Goal: Task Accomplishment & Management: Complete application form

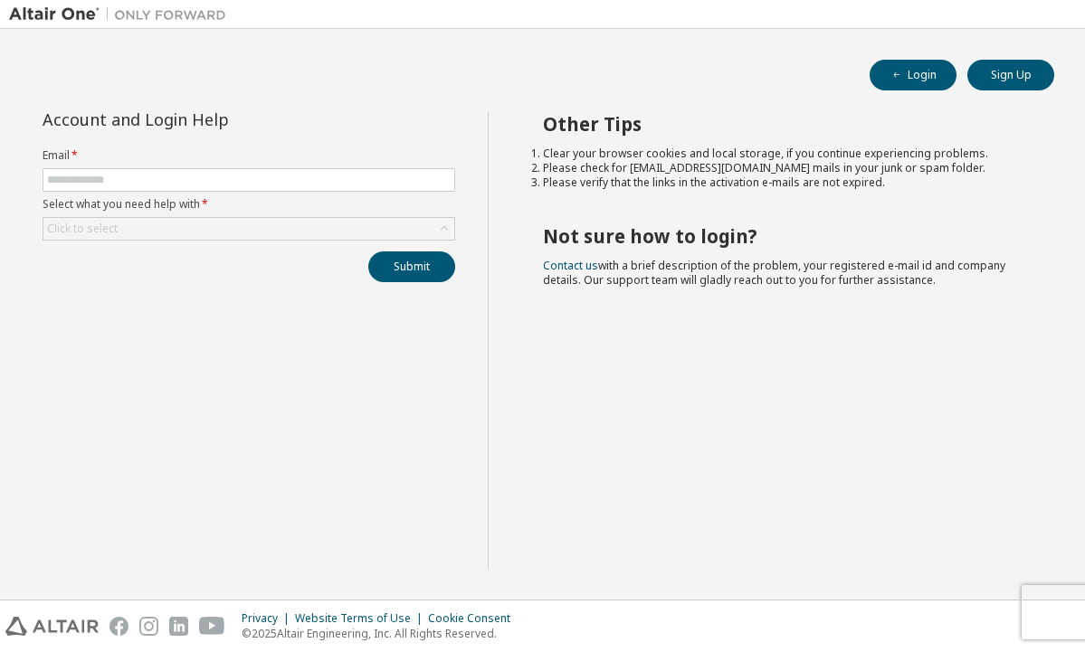
click at [241, 195] on form "Email * Select what you need help with * Click to select" at bounding box center [249, 194] width 413 height 92
click at [247, 192] on span at bounding box center [249, 180] width 413 height 24
click at [1012, 63] on button "Sign Up" at bounding box center [1010, 75] width 87 height 31
click at [348, 198] on label "Select what you need help with *" at bounding box center [249, 204] width 413 height 14
click at [348, 190] on span at bounding box center [249, 180] width 413 height 24
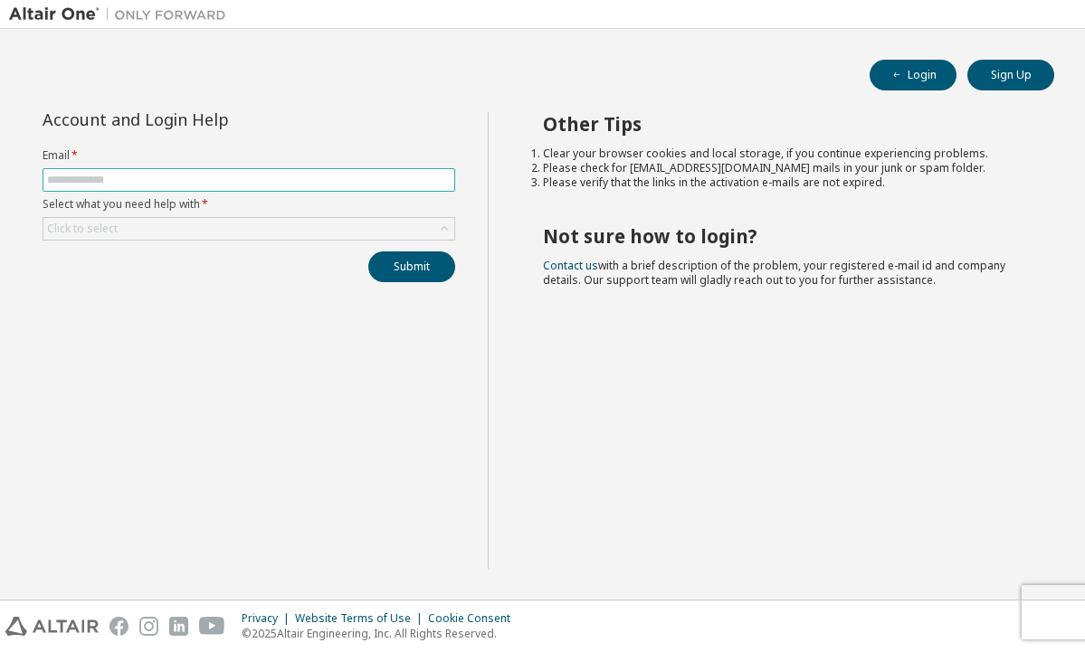
click at [348, 185] on input "text" at bounding box center [249, 180] width 404 height 14
click at [918, 75] on button "Login" at bounding box center [913, 75] width 87 height 31
click at [316, 181] on input "text" at bounding box center [249, 180] width 404 height 14
type input "**********"
click at [413, 251] on div "**********" at bounding box center [249, 197] width 434 height 170
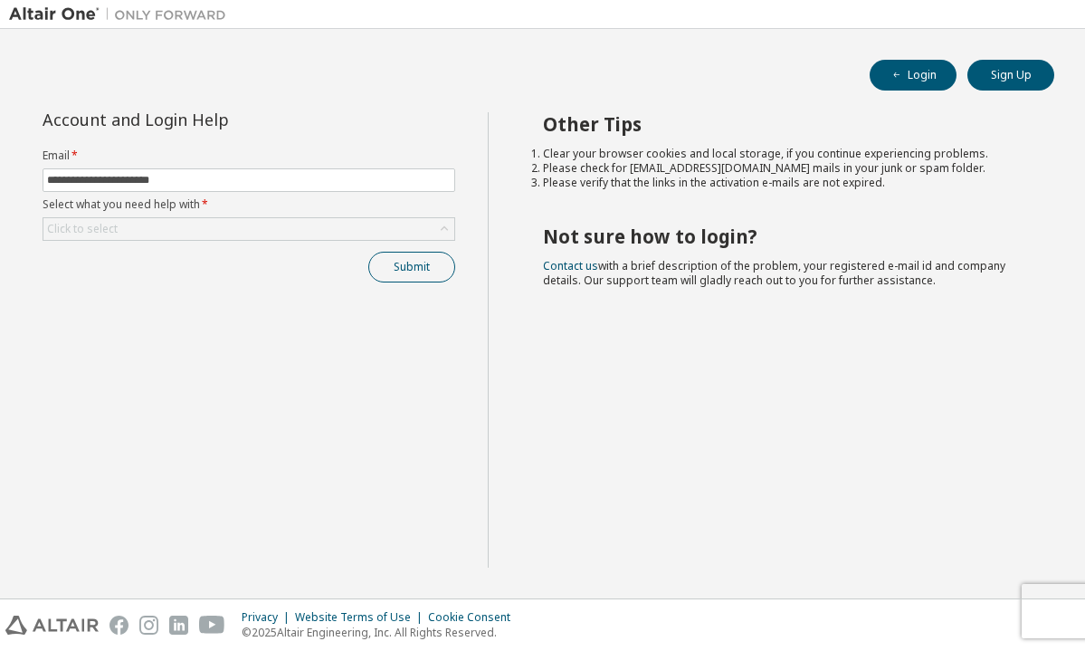
click at [414, 271] on button "Submit" at bounding box center [411, 267] width 87 height 31
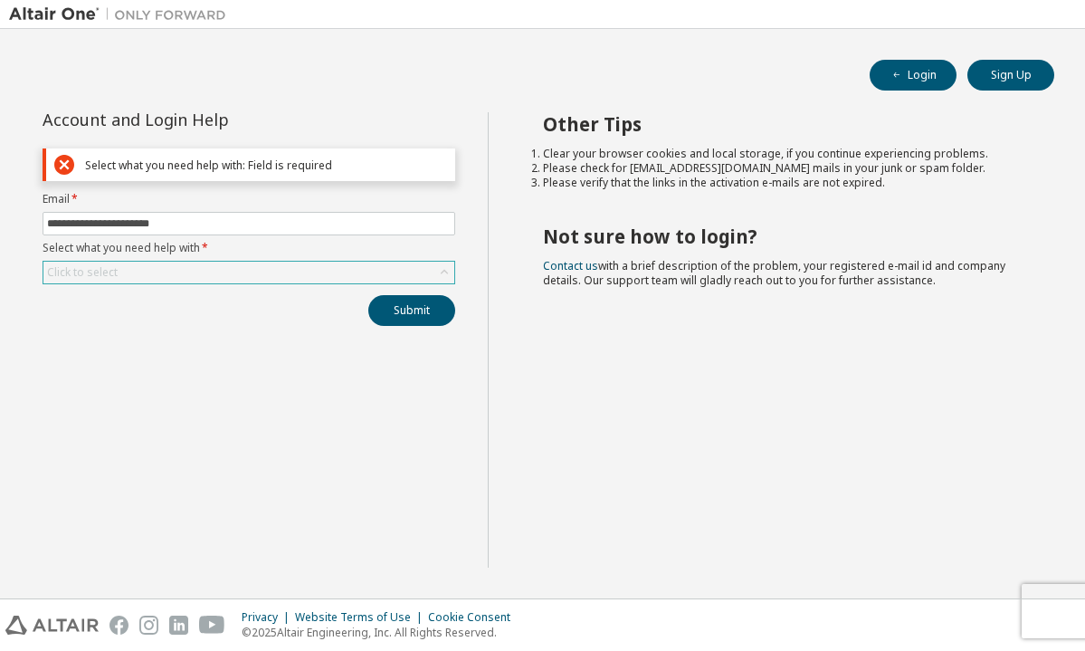
click at [189, 269] on div "Click to select" at bounding box center [248, 273] width 411 height 22
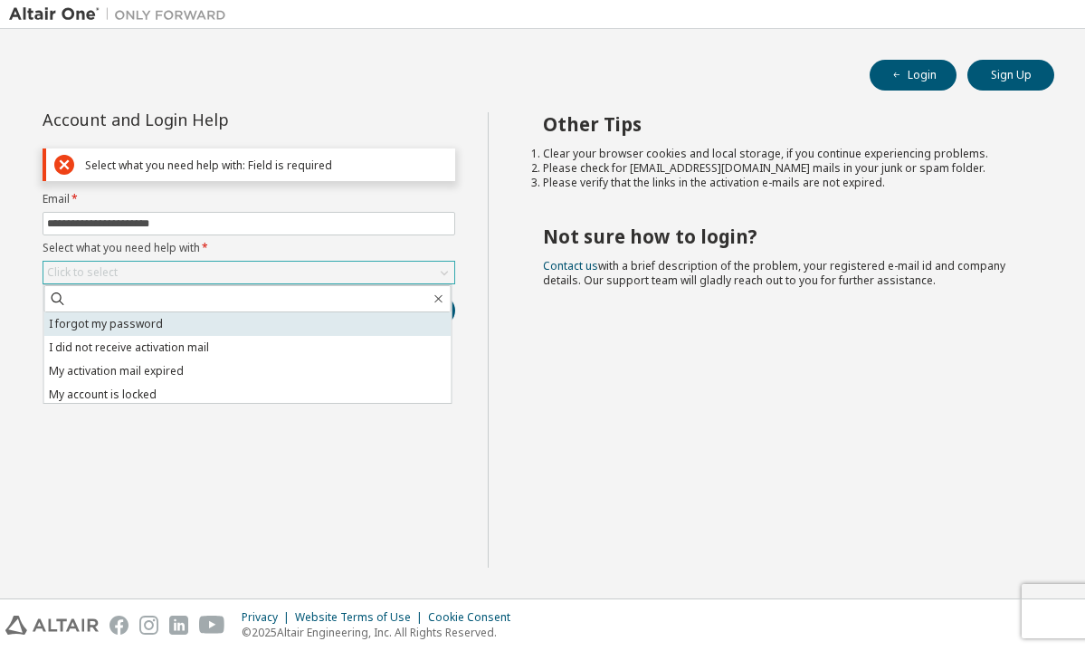
click at [176, 327] on li "I forgot my password" at bounding box center [247, 324] width 407 height 24
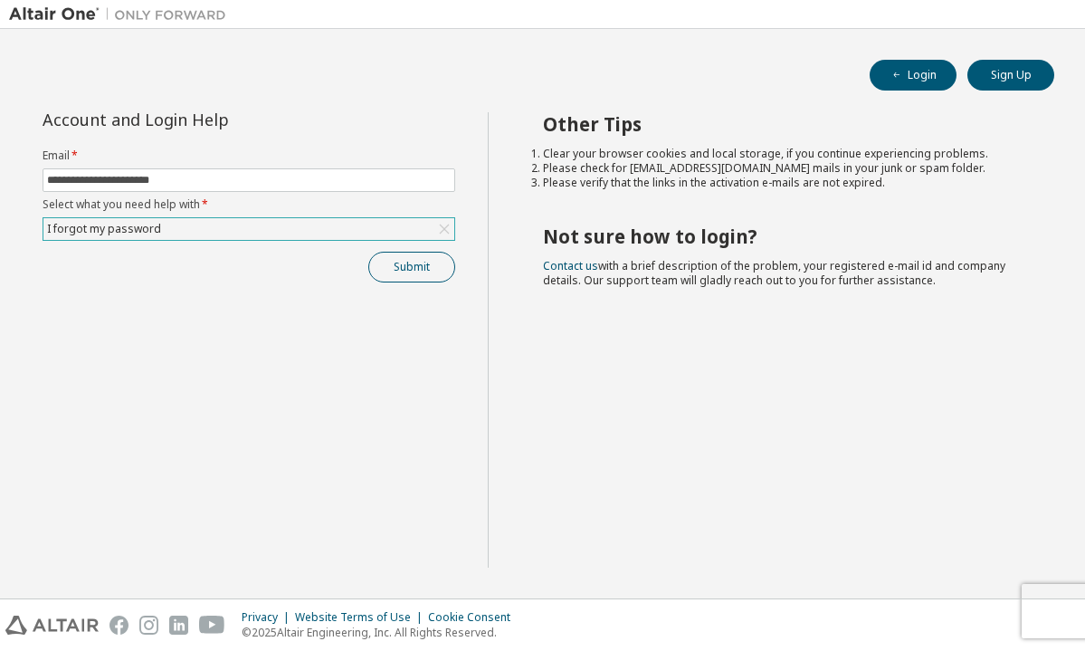
click at [408, 262] on button "Submit" at bounding box center [411, 267] width 87 height 31
